Goal: Information Seeking & Learning: Check status

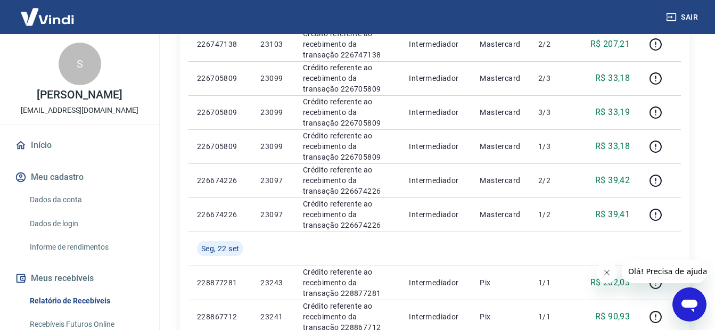
scroll to position [692, 0]
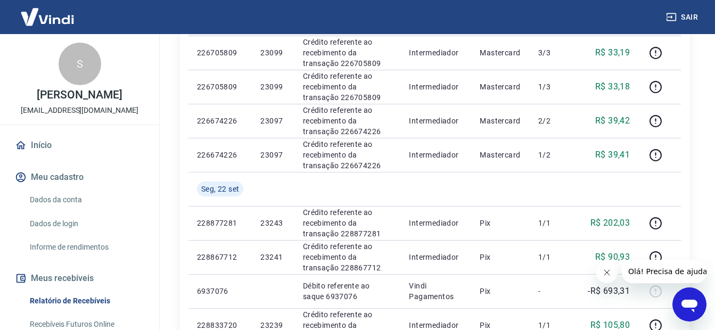
scroll to position [639, 0]
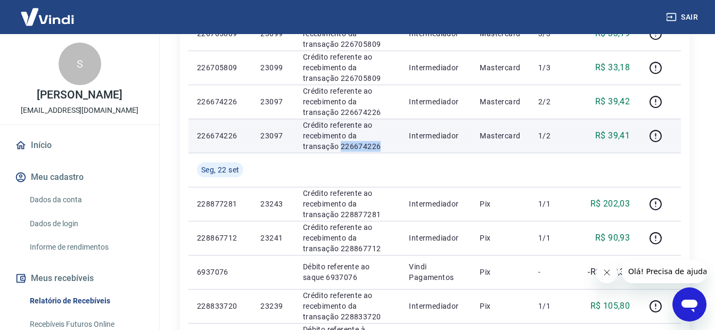
drag, startPoint x: 346, startPoint y: 149, endPoint x: 303, endPoint y: 146, distance: 42.6
click at [303, 149] on p "Crédito referente ao recebimento da transação 226674226" at bounding box center [347, 136] width 89 height 32
drag, startPoint x: 303, startPoint y: 146, endPoint x: 311, endPoint y: 142, distance: 9.1
copy p "226674226"
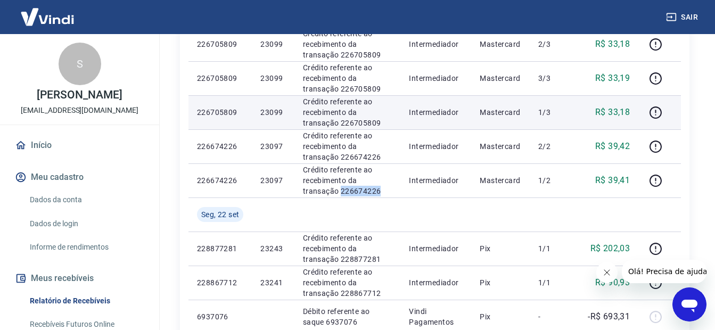
scroll to position [532, 0]
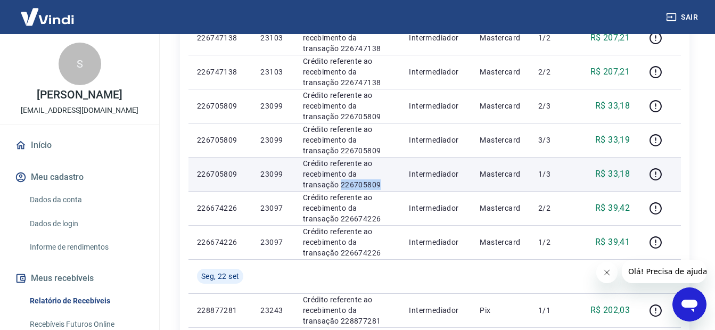
drag, startPoint x: 347, startPoint y: 184, endPoint x: 301, endPoint y: 182, distance: 45.8
click at [301, 182] on td "Crédito referente ao recebimento da transação 226705809" at bounding box center [347, 174] width 106 height 34
drag, startPoint x: 301, startPoint y: 182, endPoint x: 313, endPoint y: 180, distance: 11.3
copy p "226705809"
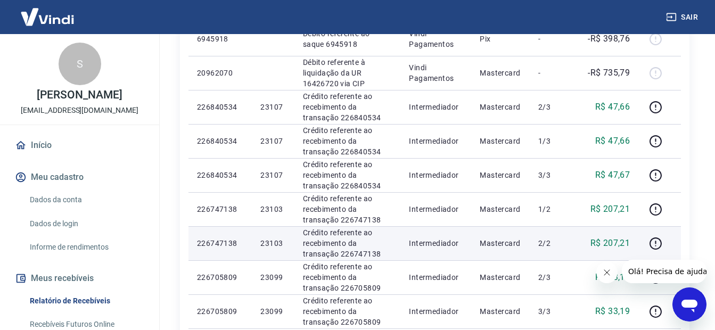
scroll to position [373, 0]
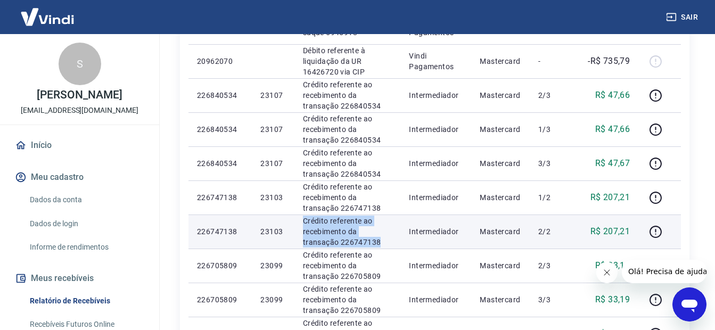
drag, startPoint x: 342, startPoint y: 239, endPoint x: 302, endPoint y: 239, distance: 39.4
click at [291, 239] on tr "226747138 23103 Crédito referente ao recebimento da transação 226747138 Interme…" at bounding box center [434, 232] width 492 height 34
drag, startPoint x: 302, startPoint y: 239, endPoint x: 321, endPoint y: 242, distance: 18.3
click at [310, 243] on p "Crédito referente ao recebimento da transação 226747138" at bounding box center [347, 232] width 89 height 32
drag, startPoint x: 356, startPoint y: 242, endPoint x: 301, endPoint y: 241, distance: 54.9
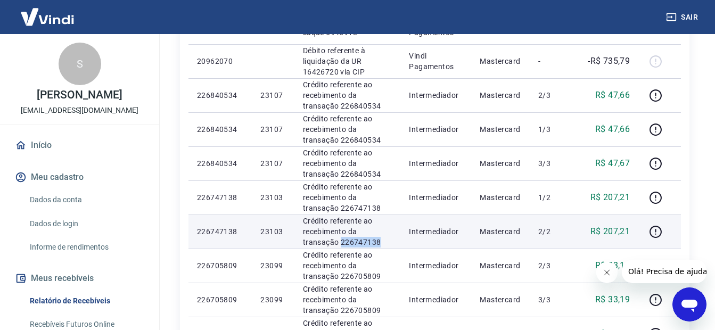
click at [301, 241] on td "Crédito referente ao recebimento da transação 226747138" at bounding box center [347, 232] width 106 height 34
copy p "226747138"
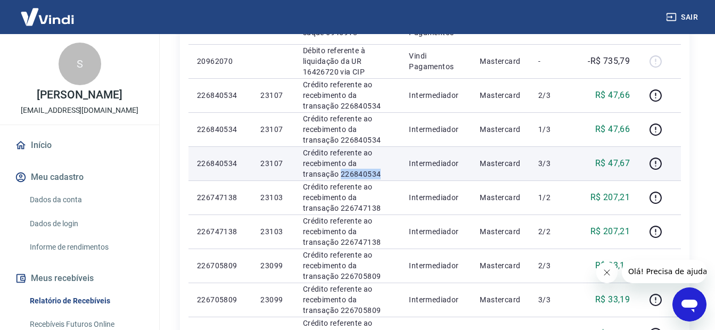
drag, startPoint x: 343, startPoint y: 171, endPoint x: 301, endPoint y: 173, distance: 42.1
click at [301, 173] on td "Crédito referente ao recebimento da transação 226840534" at bounding box center [347, 163] width 106 height 34
drag, startPoint x: 301, startPoint y: 173, endPoint x: 307, endPoint y: 172, distance: 5.9
copy p "226840534"
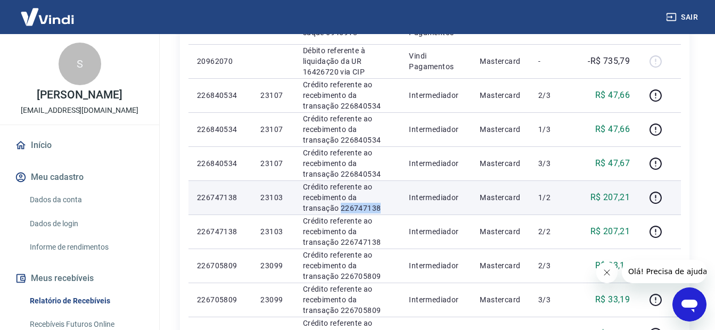
drag, startPoint x: 331, startPoint y: 211, endPoint x: 303, endPoint y: 209, distance: 27.2
click at [295, 209] on td "Crédito referente ao recebimento da transação 226747138" at bounding box center [347, 197] width 106 height 34
drag, startPoint x: 303, startPoint y: 209, endPoint x: 314, endPoint y: 206, distance: 11.1
copy p "226747138"
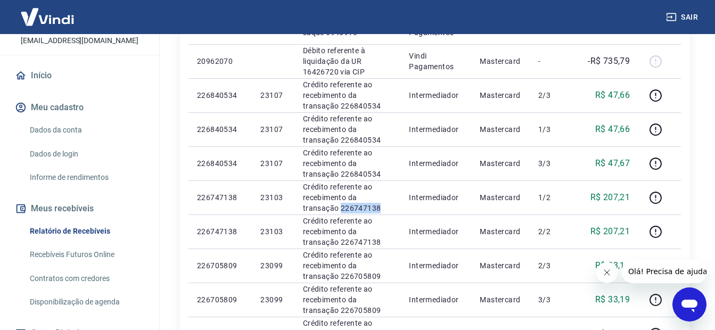
scroll to position [160, 0]
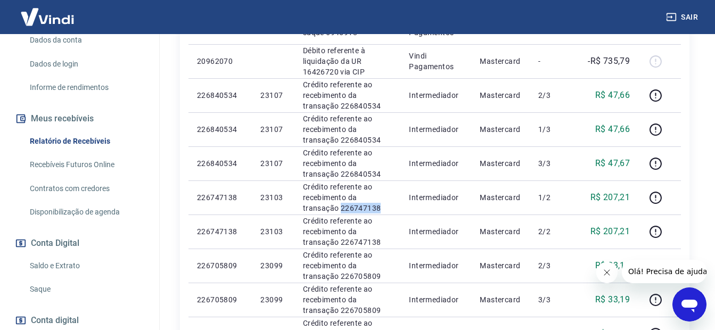
click at [75, 269] on link "Saldo e Extrato" at bounding box center [86, 266] width 121 height 22
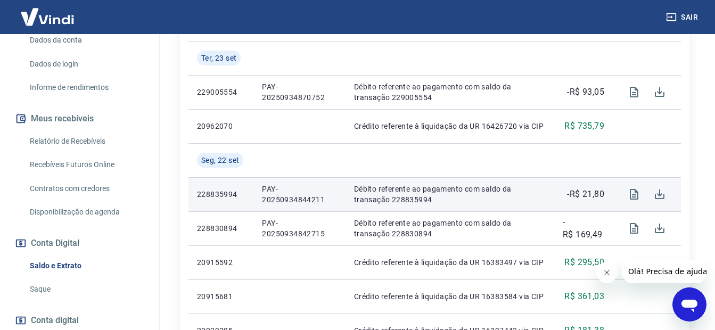
scroll to position [266, 0]
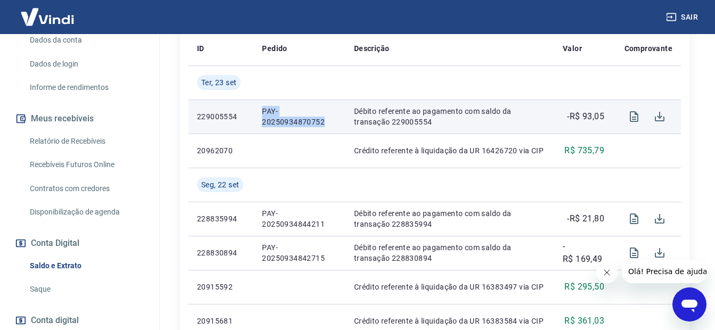
drag, startPoint x: 332, startPoint y: 119, endPoint x: 260, endPoint y: 109, distance: 72.7
click at [260, 109] on td "PAY-20250934870752" at bounding box center [299, 117] width 92 height 34
drag, startPoint x: 260, startPoint y: 109, endPoint x: 270, endPoint y: 110, distance: 9.7
copy p "PAY-20250934870752"
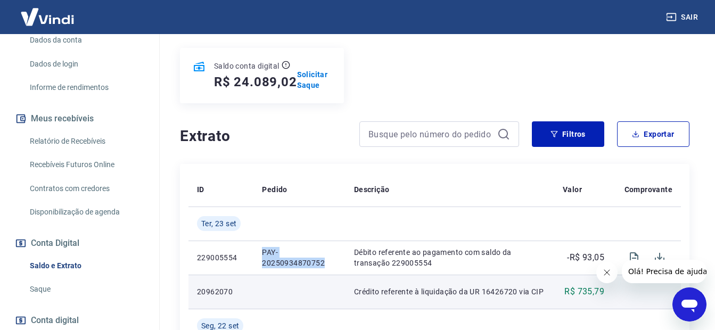
scroll to position [0, 0]
